Goal: Book appointment/travel/reservation

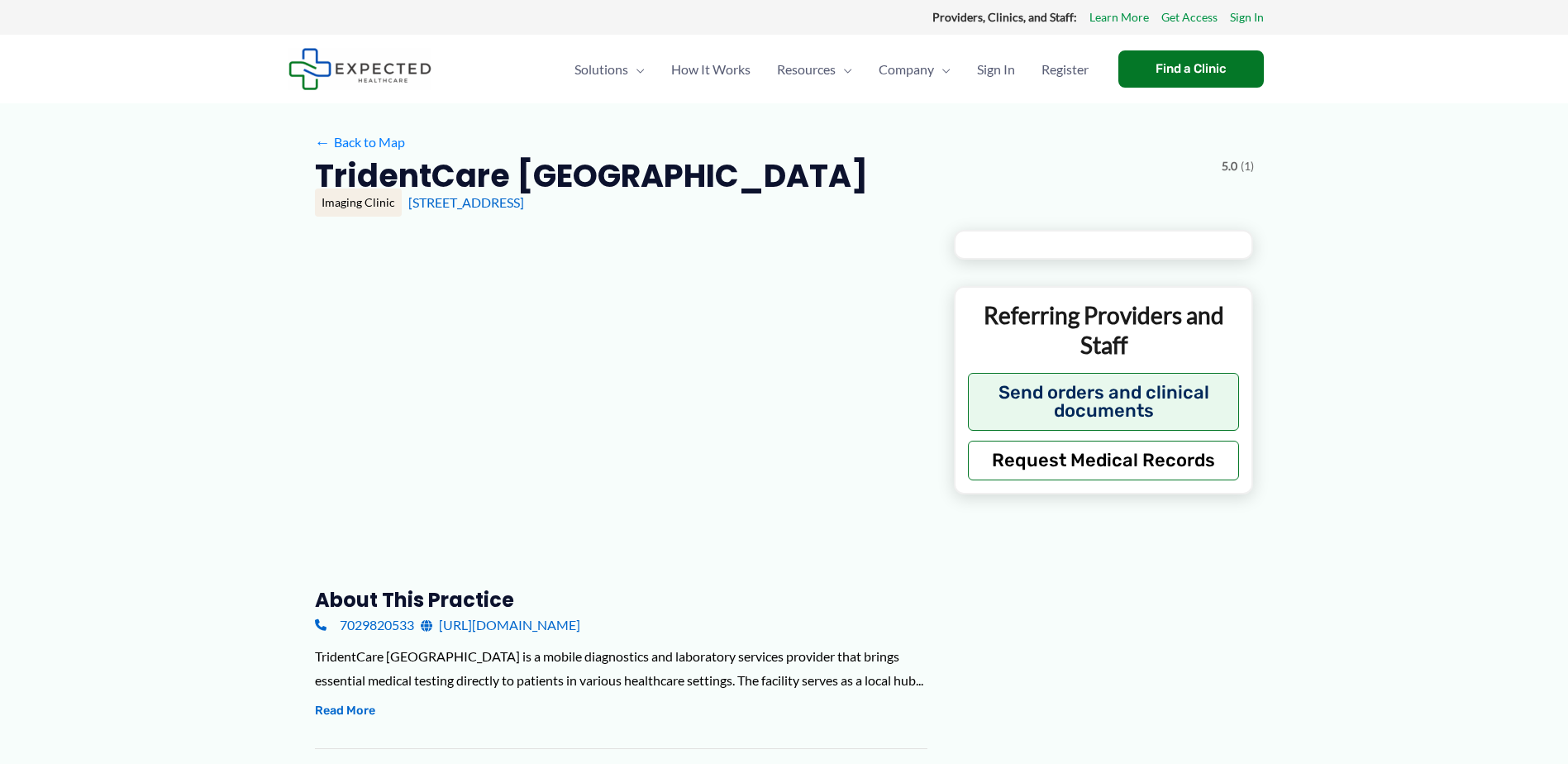
type input "**********"
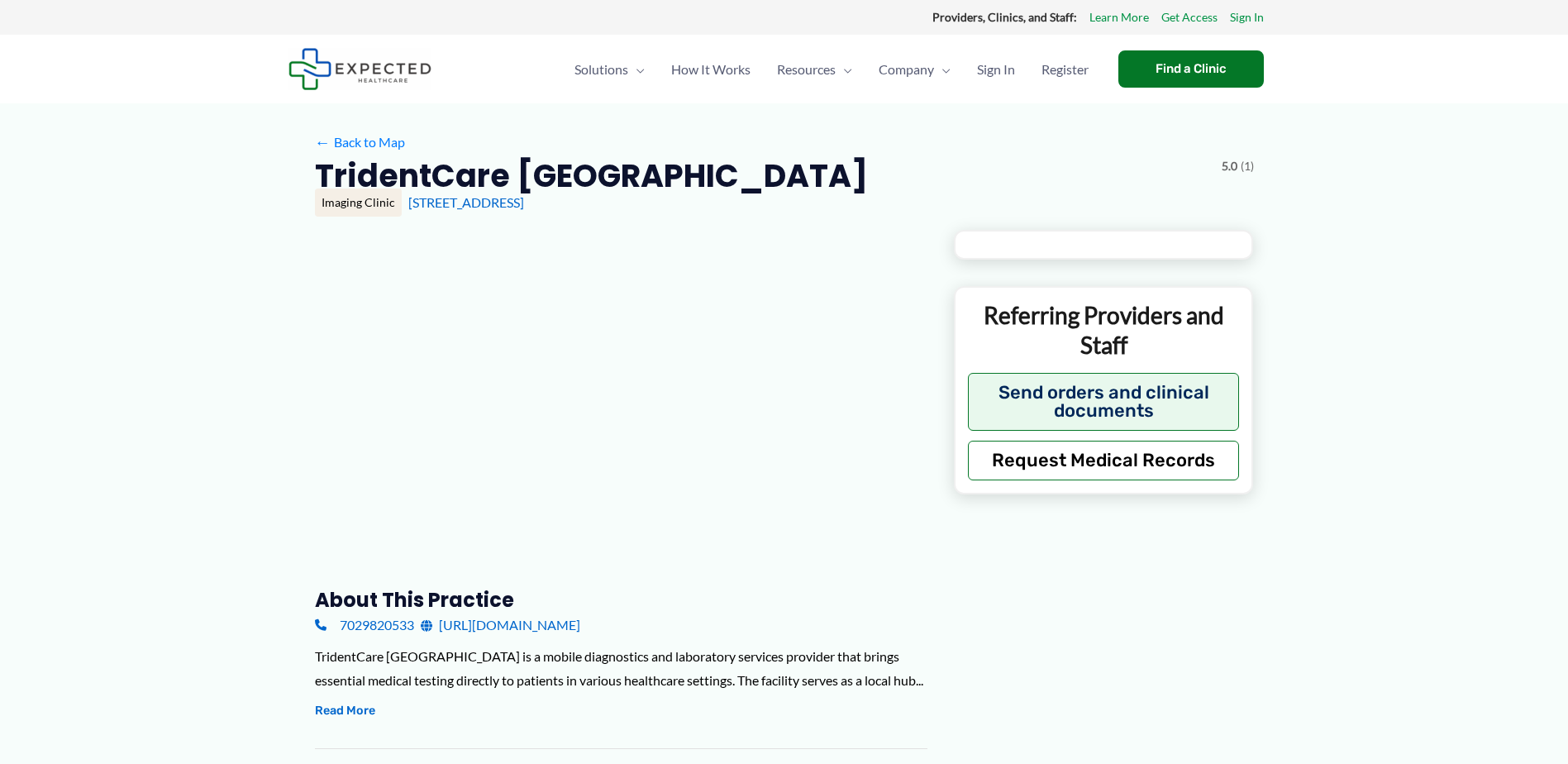
type input "**********"
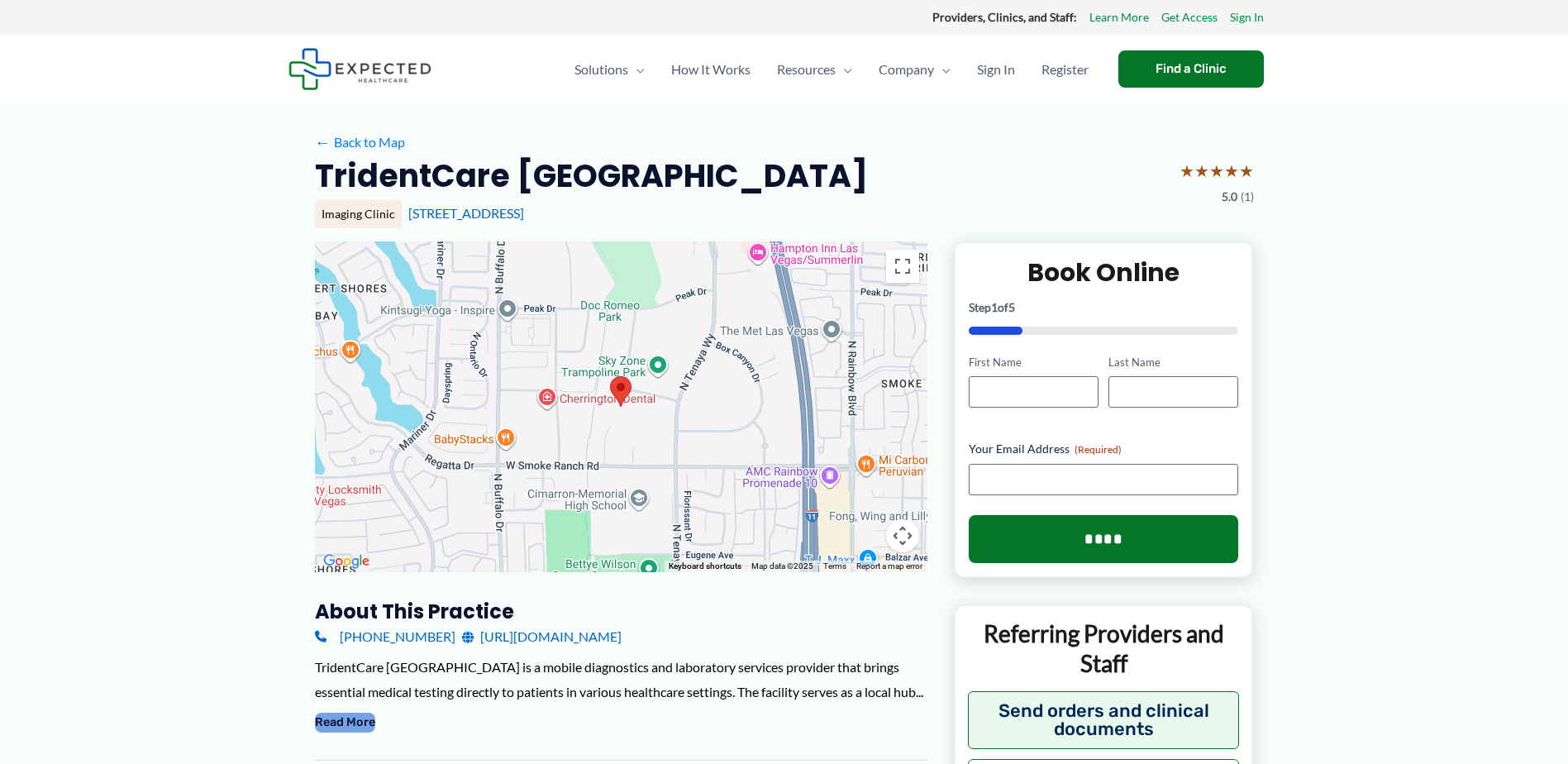
click at [349, 713] on button "Read More" at bounding box center [345, 722] width 60 height 19
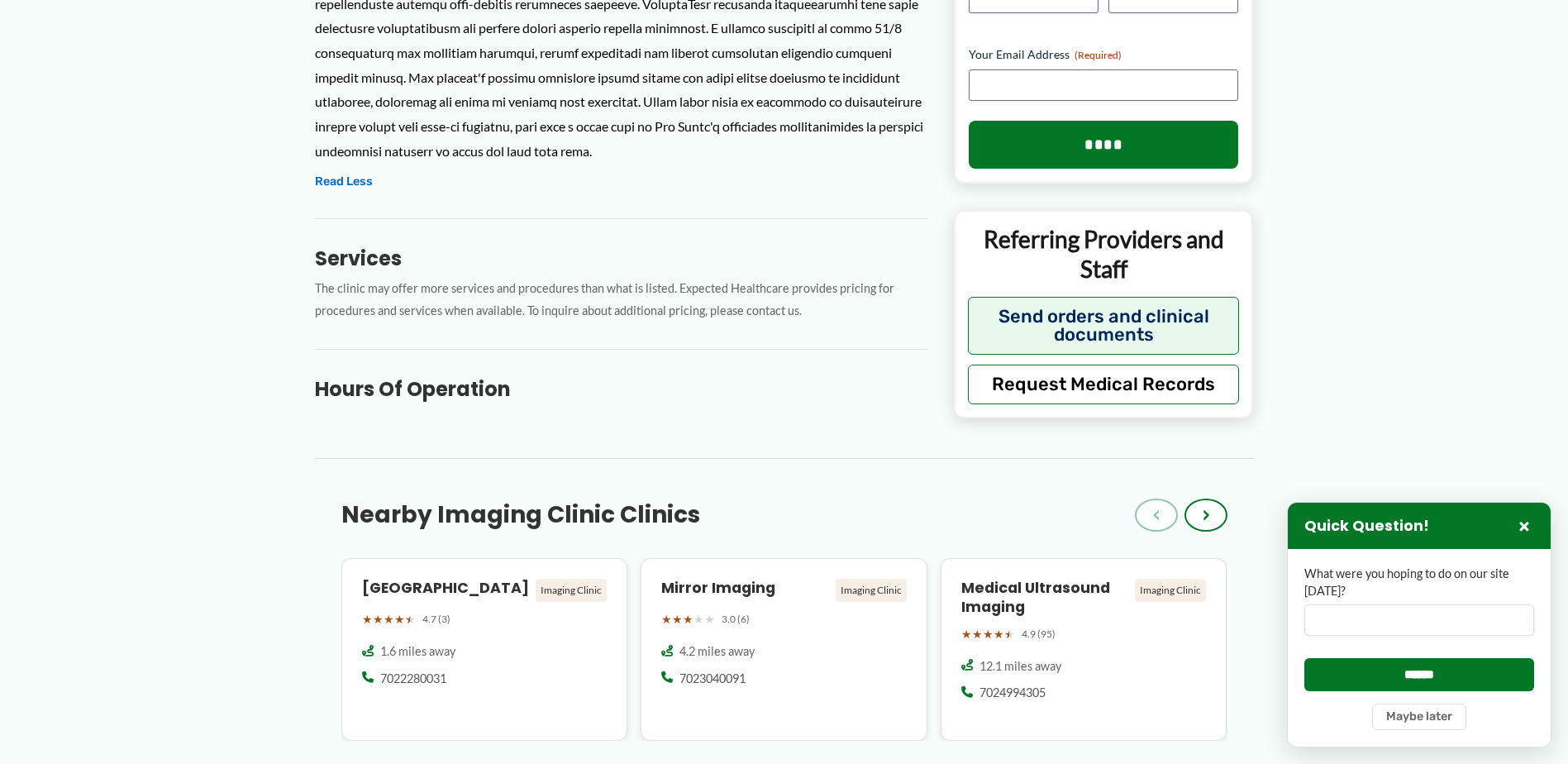
scroll to position [826, 0]
